Goal: Transaction & Acquisition: Purchase product/service

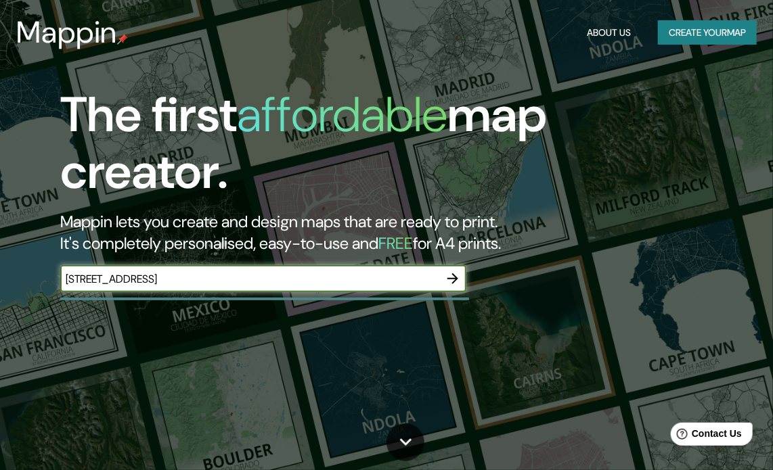
type input "CALLE RODIN 245"
click at [453, 281] on icon "button" at bounding box center [453, 279] width 16 height 16
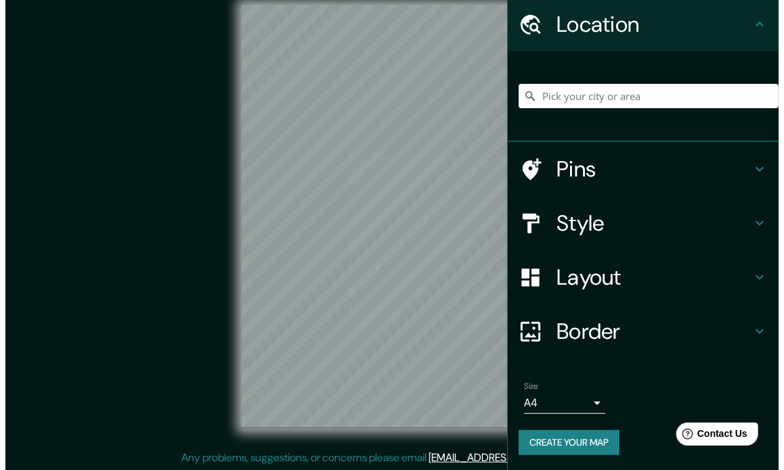
scroll to position [18, 0]
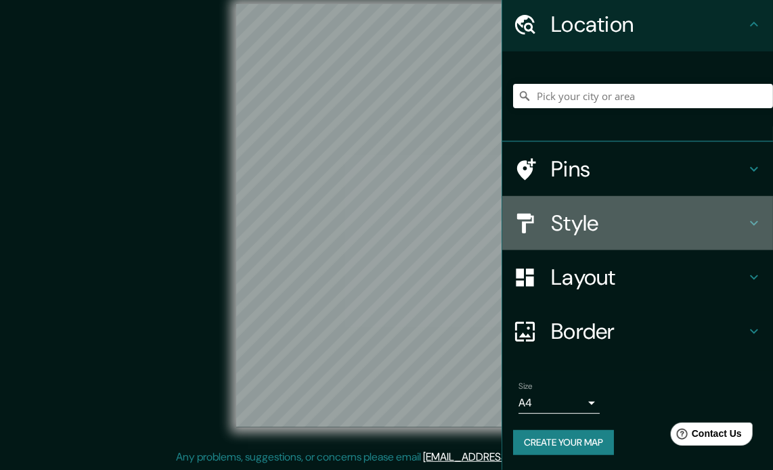
click at [746, 217] on icon at bounding box center [754, 223] width 16 height 16
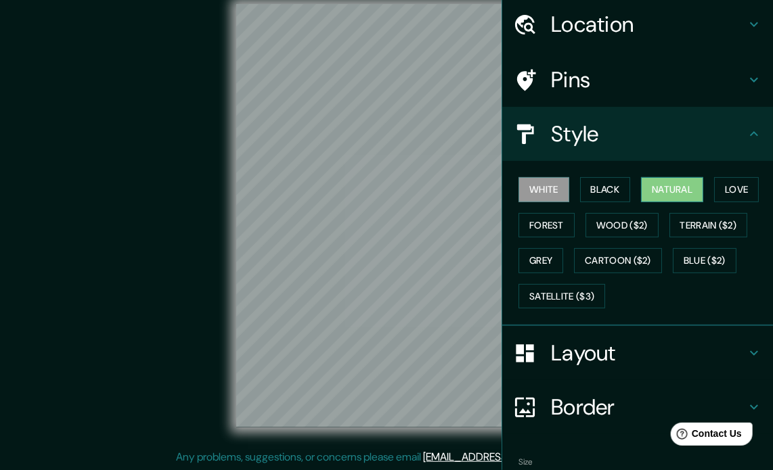
click at [669, 187] on button "Natural" at bounding box center [672, 189] width 62 height 25
click at [747, 14] on div "Location" at bounding box center [637, 24] width 271 height 54
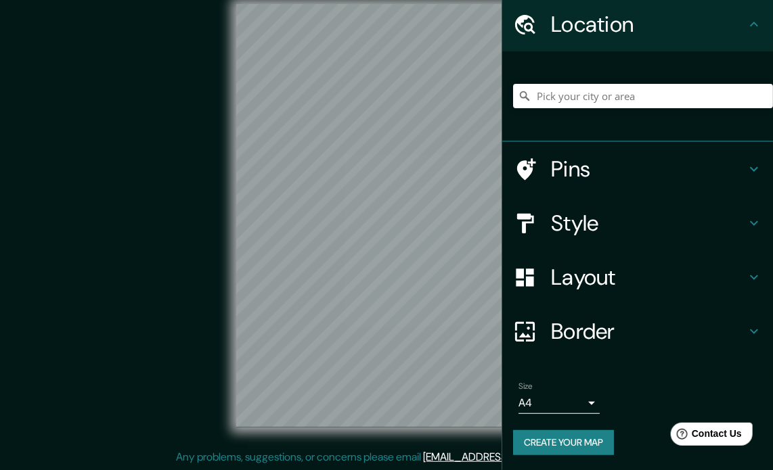
click at [747, 14] on div "Location" at bounding box center [637, 24] width 271 height 54
click at [614, 93] on input "Pick your city or area" at bounding box center [643, 96] width 260 height 24
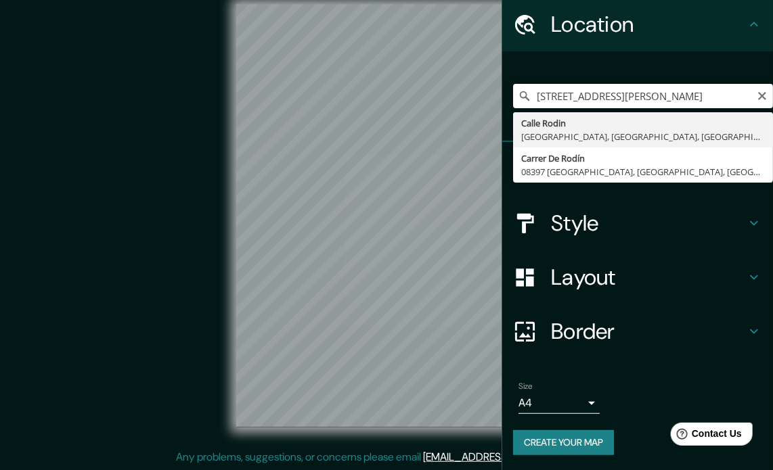
type input "Calle Rodin, Lima, Provincia de Lima, Perú"
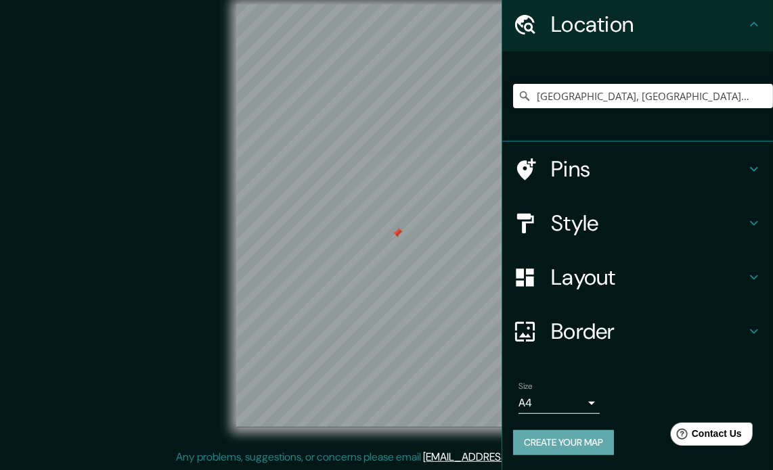
click at [576, 447] on button "Create your map" at bounding box center [563, 442] width 101 height 25
click at [581, 403] on body "Mappin Location Calle Rodin, Lima, Provincia de Lima, Perú Pins Style Layout Bo…" at bounding box center [386, 217] width 773 height 470
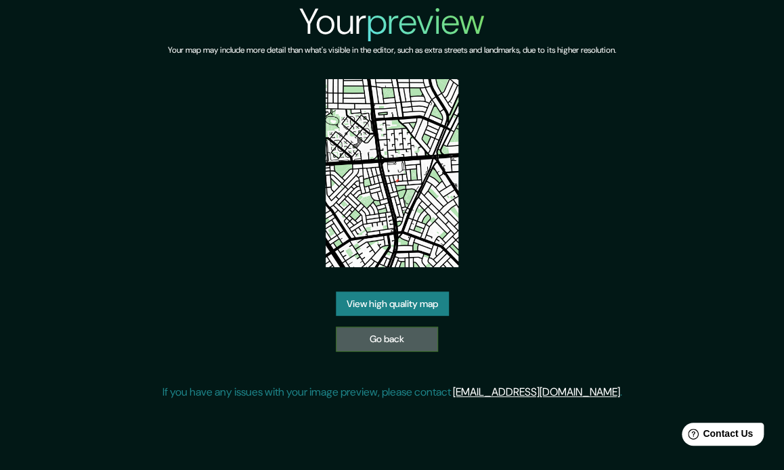
click at [398, 332] on link "Go back" at bounding box center [387, 339] width 102 height 25
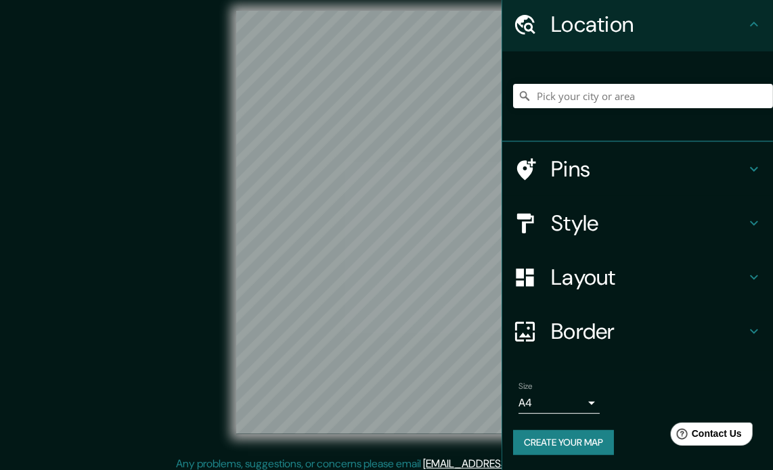
scroll to position [18, 0]
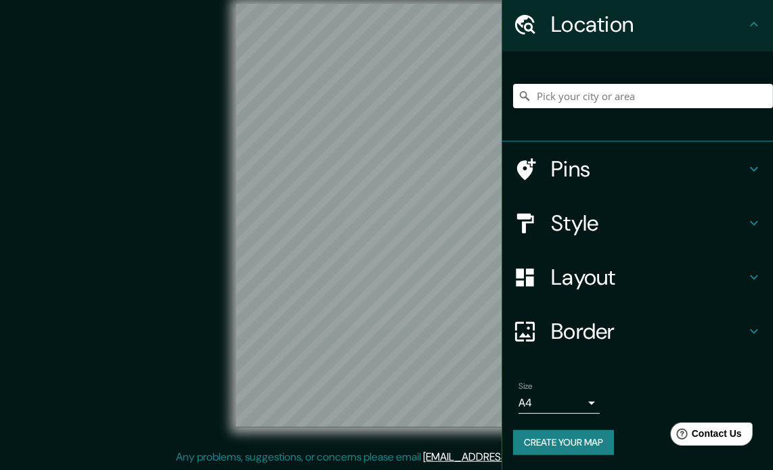
click at [568, 394] on body "Mappin Location Pins Style Layout Border Choose a border. Hint : you can make l…" at bounding box center [386, 217] width 773 height 470
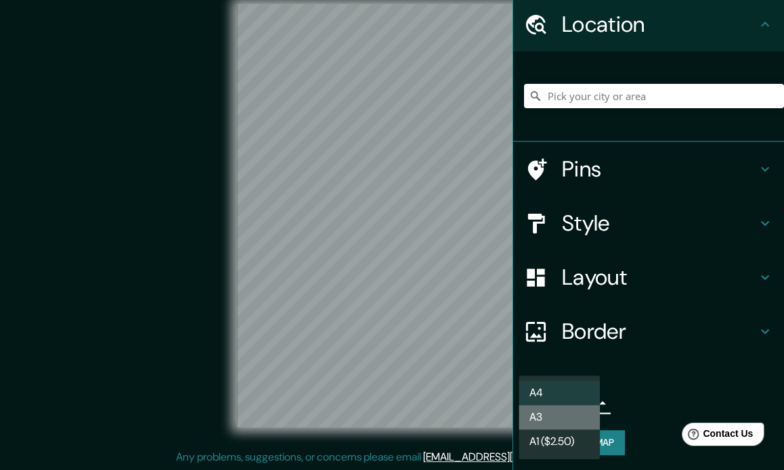
click at [552, 413] on li "A3" at bounding box center [558, 417] width 81 height 24
type input "a4"
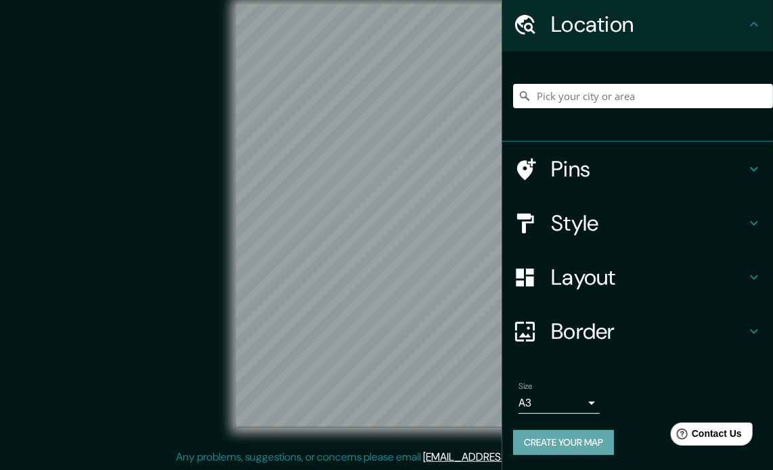
click at [580, 443] on button "Create your map" at bounding box center [563, 442] width 101 height 25
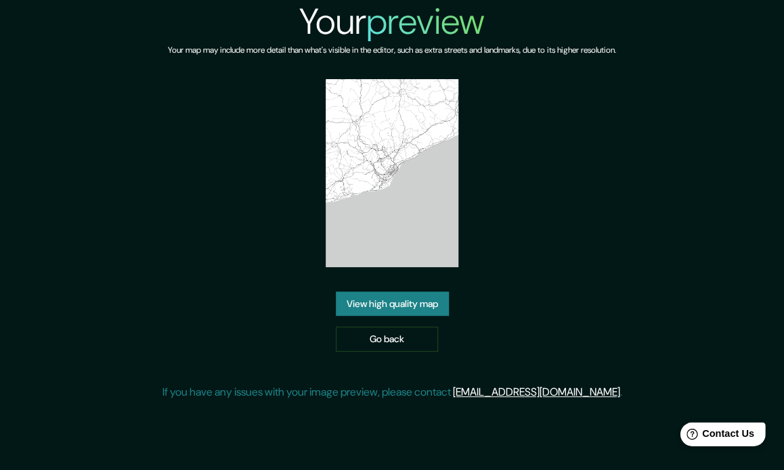
click at [740, 437] on span "Contact Us" at bounding box center [728, 434] width 52 height 12
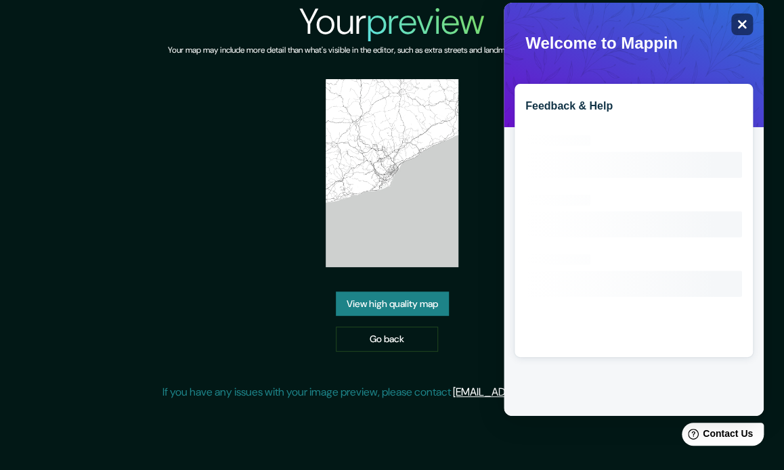
click at [743, 17] on div "Close" at bounding box center [742, 25] width 22 height 22
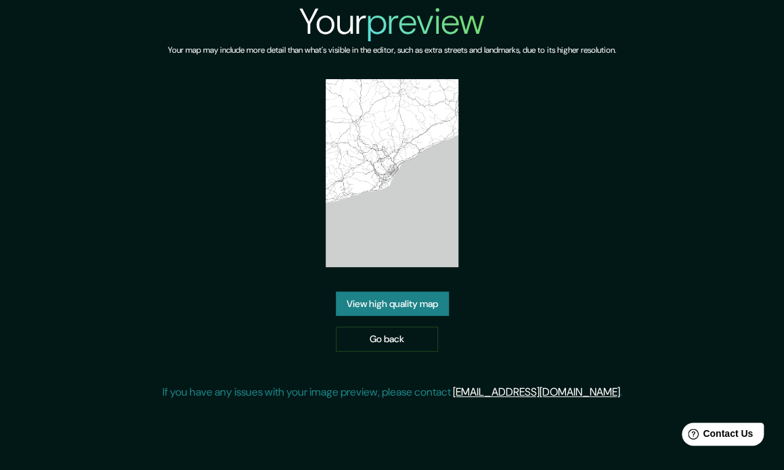
click at [342, 304] on link "View high quality map" at bounding box center [392, 304] width 113 height 25
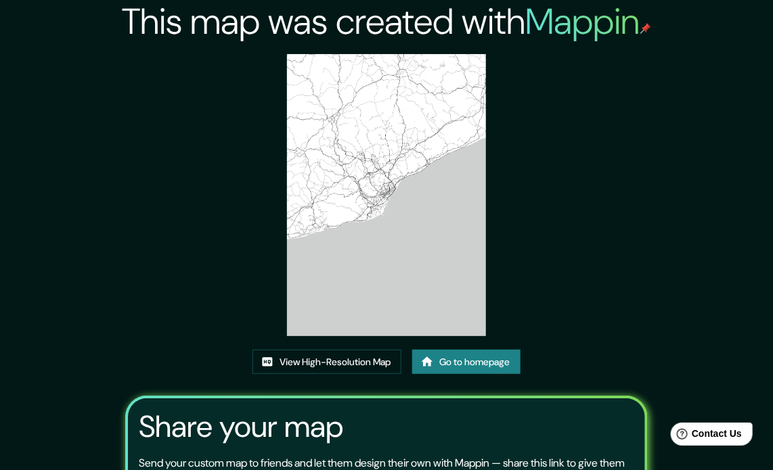
click at [463, 361] on link "Go to homepage" at bounding box center [466, 362] width 108 height 25
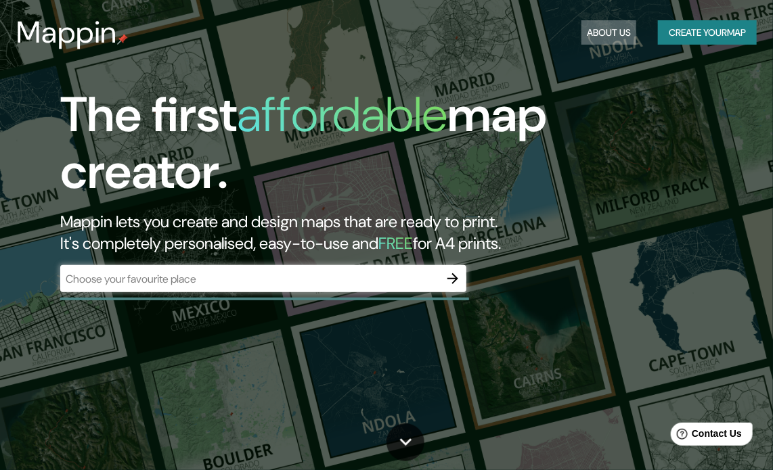
click at [598, 34] on button "About Us" at bounding box center [608, 32] width 55 height 25
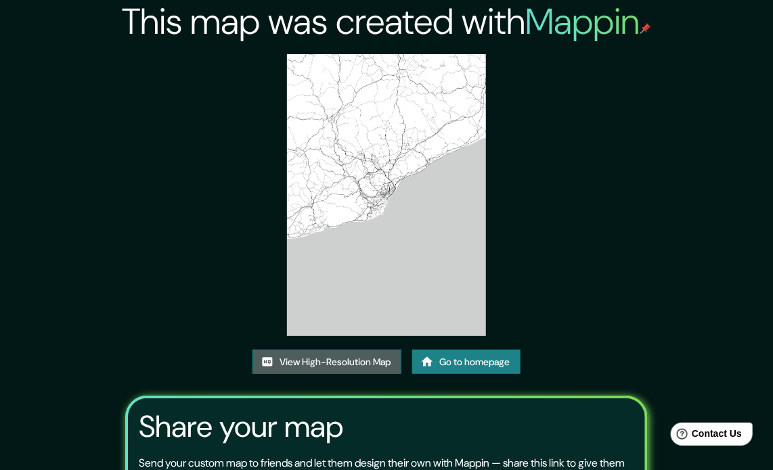
click at [356, 356] on link "View High-Resolution Map" at bounding box center [326, 362] width 149 height 25
